Goal: Task Accomplishment & Management: Use online tool/utility

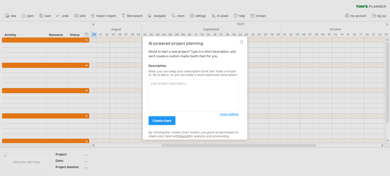
click at [228, 115] on span "more options" at bounding box center [229, 114] width 19 height 4
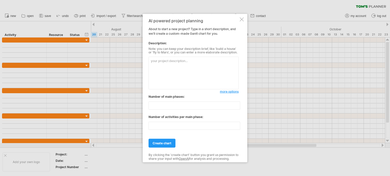
click at [205, 75] on textarea at bounding box center [193, 73] width 90 height 33
type textarea "Full villa renovation and garden renovation."
click at [223, 92] on span "more options" at bounding box center [229, 92] width 19 height 4
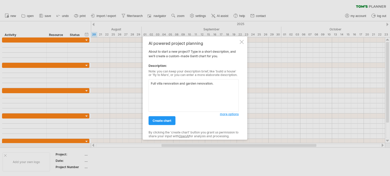
click at [221, 115] on span "more options" at bounding box center [229, 114] width 19 height 4
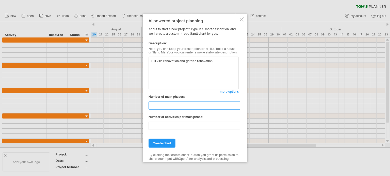
click at [199, 105] on input "**" at bounding box center [194, 106] width 92 height 8
type input "*"
type input "**"
click at [193, 128] on input "**" at bounding box center [194, 126] width 92 height 8
type input "*"
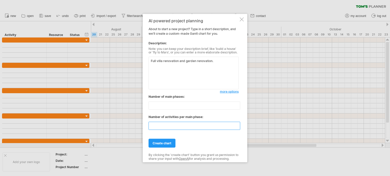
type input "**"
click at [220, 61] on textarea "Full villa renovation and garden renovation." at bounding box center [193, 73] width 90 height 33
click at [161, 147] on link "create chart" at bounding box center [161, 143] width 27 height 9
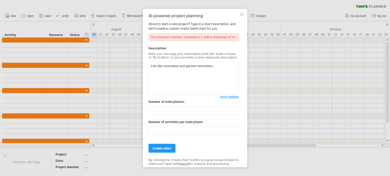
click at [240, 15] on div at bounding box center [242, 14] width 4 height 4
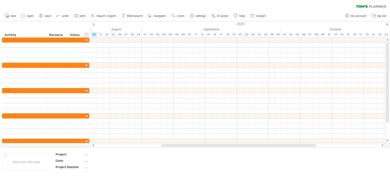
click at [262, 6] on div "clear filter reapply filter" at bounding box center [195, 5] width 390 height 11
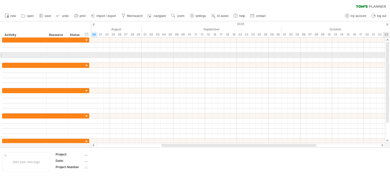
drag, startPoint x: 387, startPoint y: 71, endPoint x: 389, endPoint y: 52, distance: 18.8
click at [389, 53] on div at bounding box center [388, 90] width 4 height 96
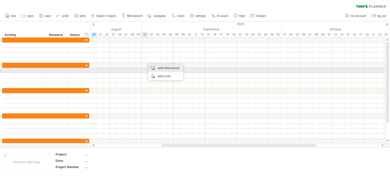
click at [159, 69] on div "add time block" at bounding box center [165, 68] width 35 height 8
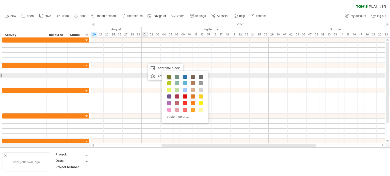
click at [170, 77] on span at bounding box center [169, 77] width 4 height 4
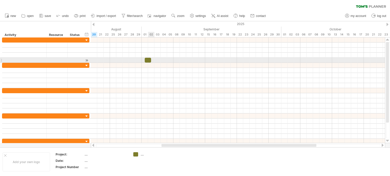
click at [149, 60] on div at bounding box center [148, 60] width 6 height 5
drag, startPoint x: 151, startPoint y: 60, endPoint x: 168, endPoint y: 61, distance: 17.3
click at [168, 61] on div "[DATE] - 3.5 days [DATE]" at bounding box center [238, 91] width 294 height 106
click at [146, 60] on div at bounding box center [156, 60] width 22 height 5
click at [143, 61] on div at bounding box center [154, 60] width 25 height 5
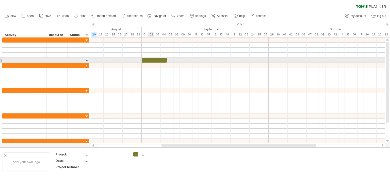
click at [148, 61] on div at bounding box center [154, 60] width 25 height 5
click at [150, 72] on div at bounding box center [238, 70] width 294 height 5
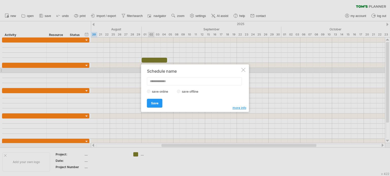
click at [243, 71] on div at bounding box center [243, 70] width 4 height 4
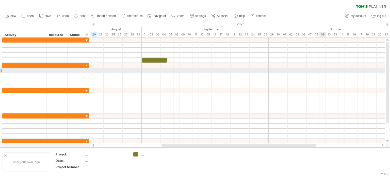
click at [320, 69] on div at bounding box center [238, 70] width 294 height 5
